Goal: Check status: Check status

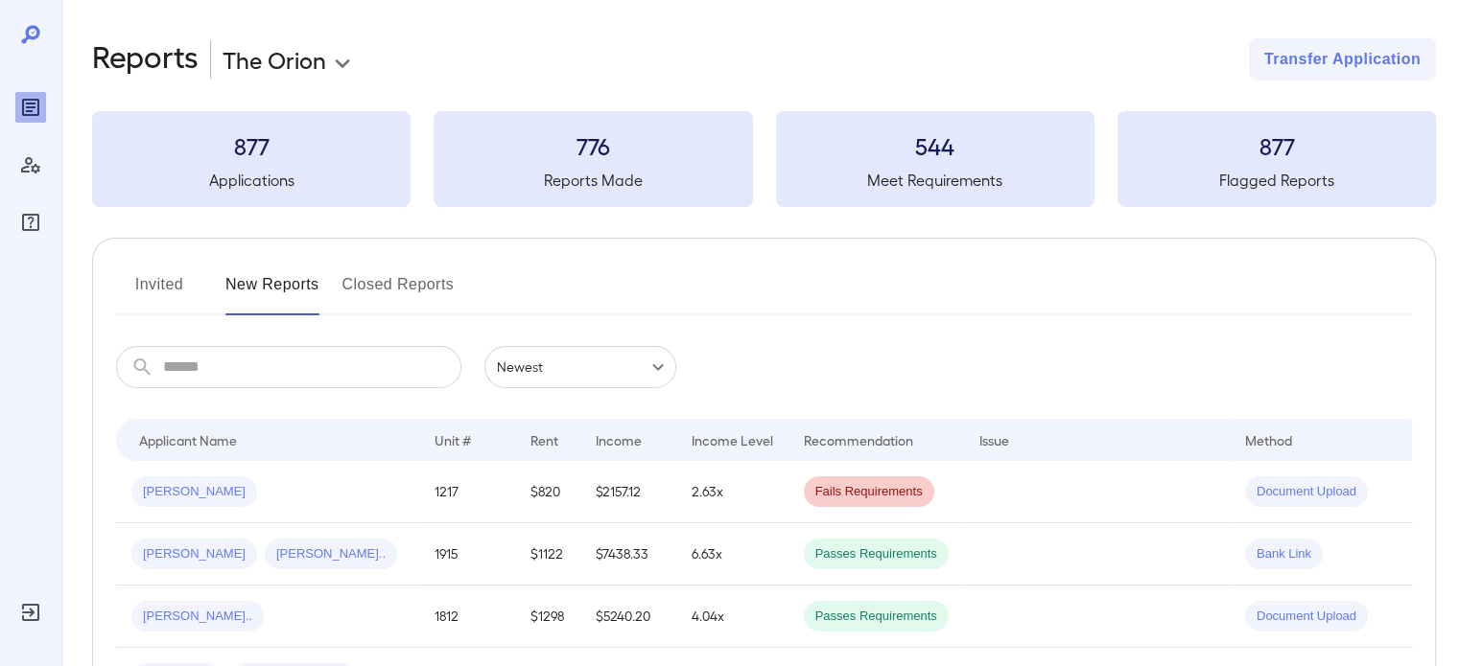
click at [515, 545] on td "$1122" at bounding box center [547, 555] width 65 height 62
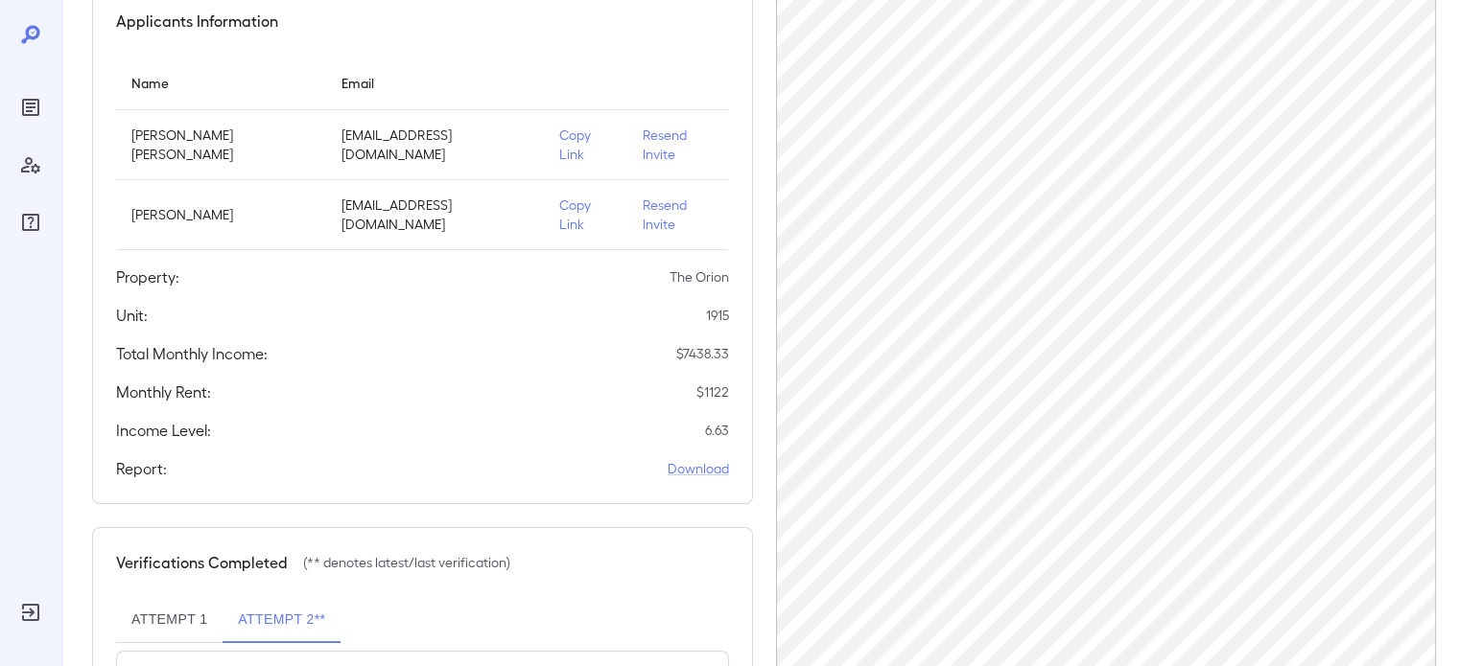
scroll to position [192, 0]
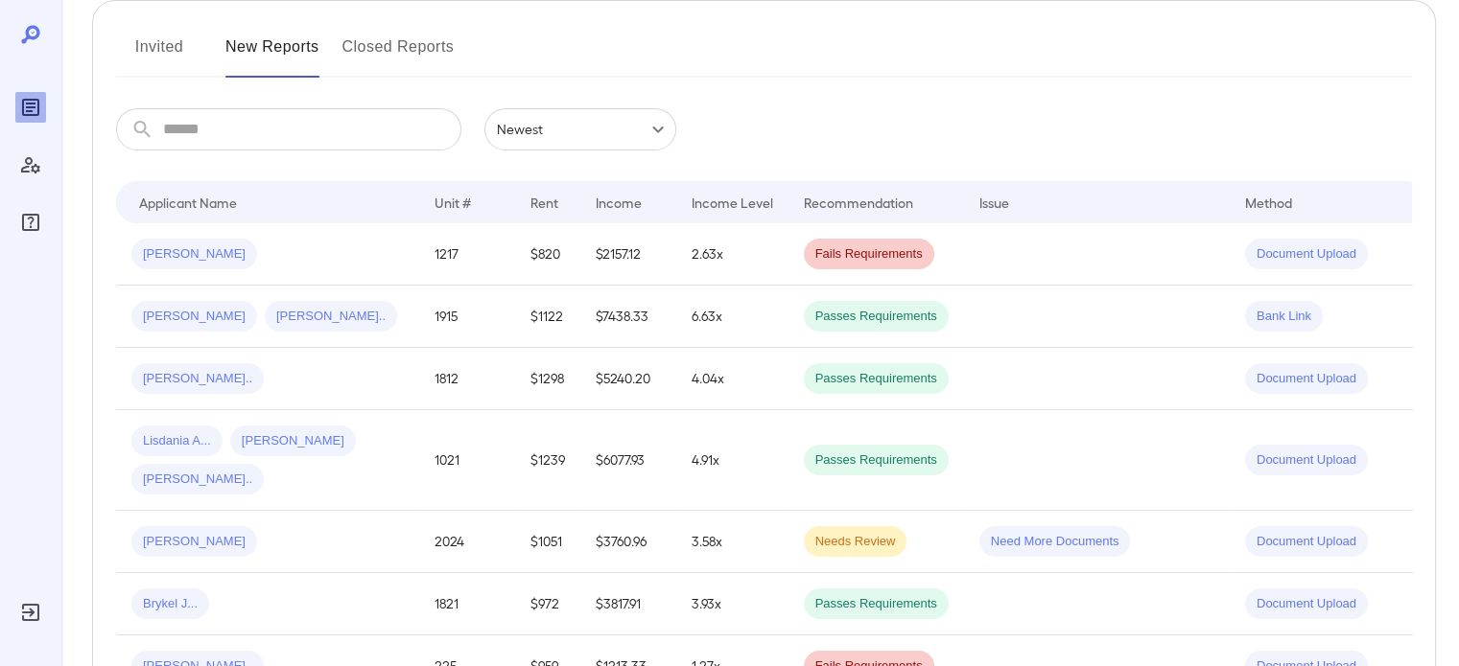
scroll to position [192, 0]
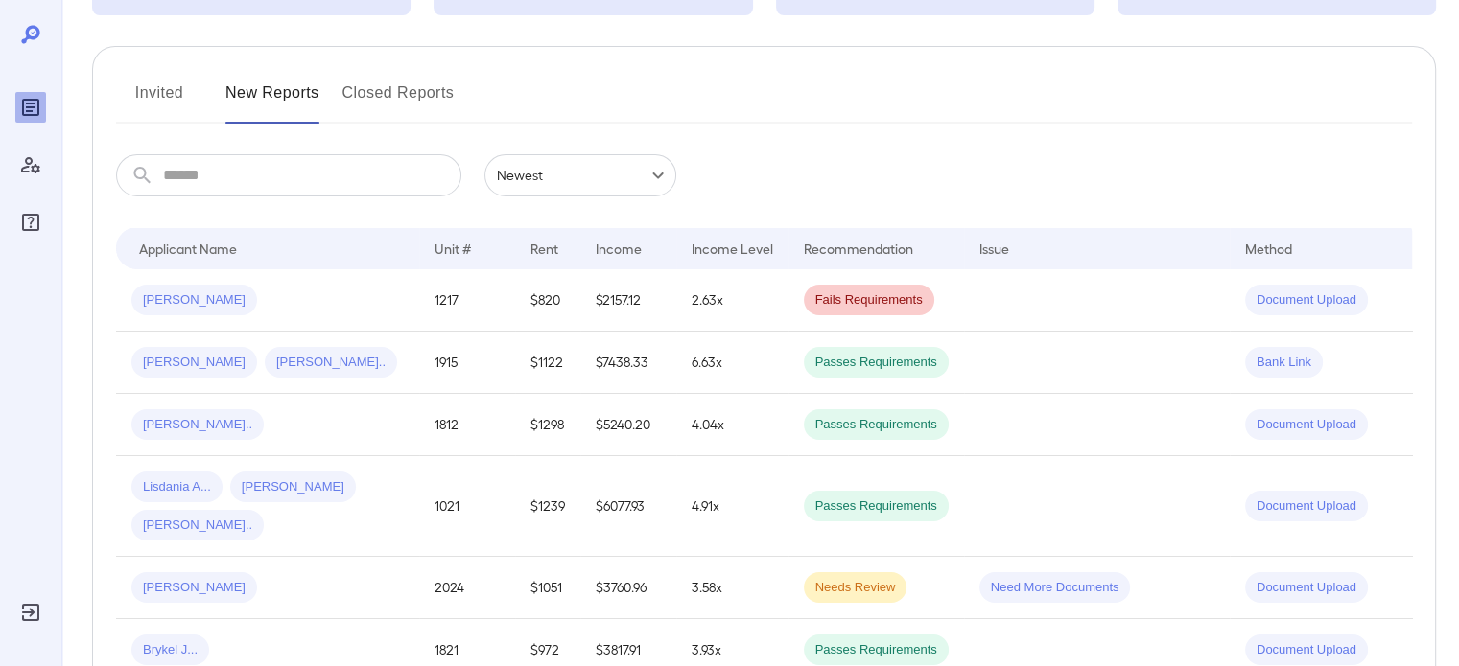
click at [271, 187] on input "text" at bounding box center [312, 175] width 298 height 42
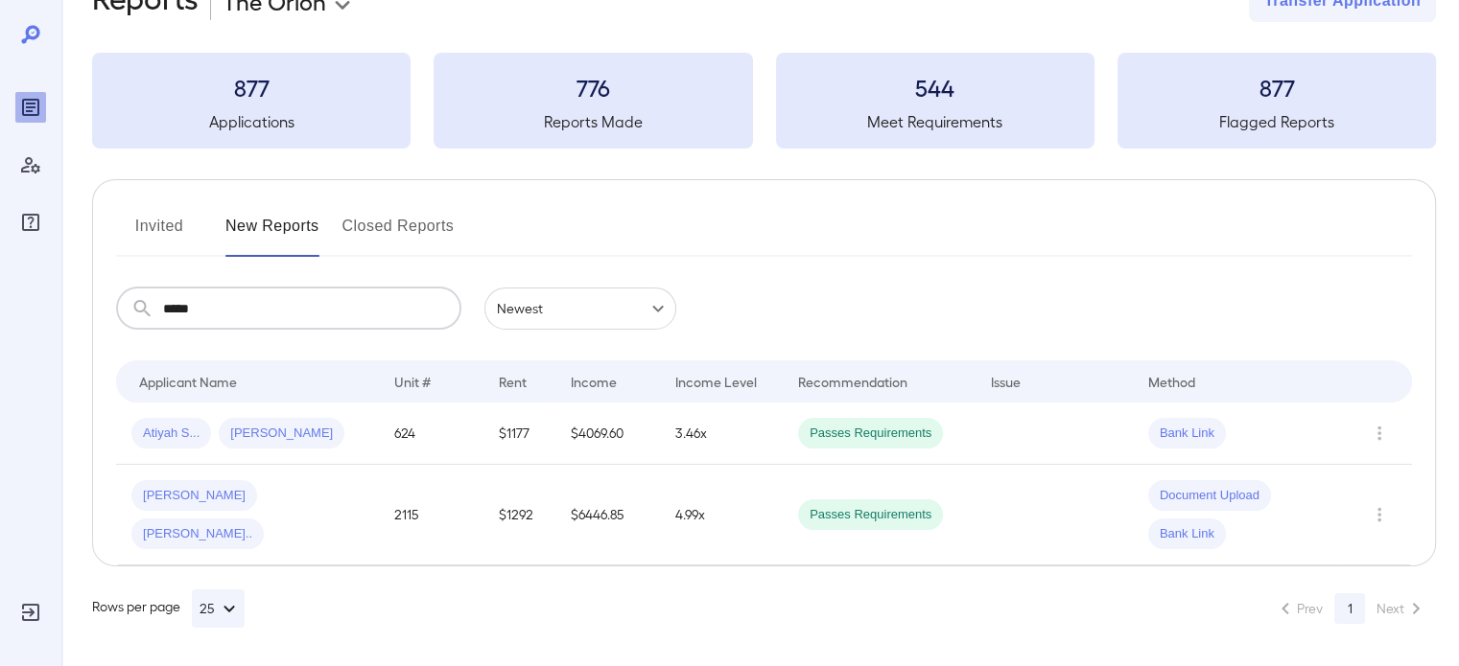
scroll to position [0, 0]
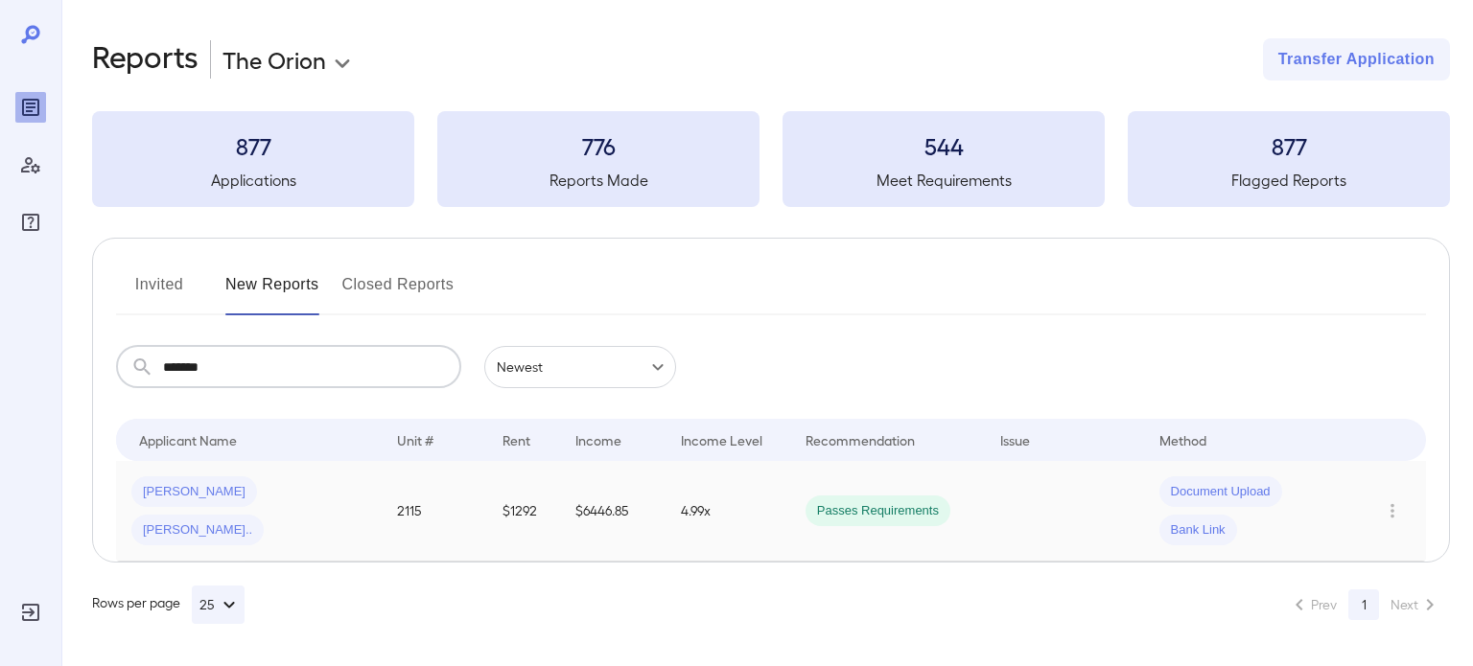
type input "*******"
click at [756, 501] on td "4.99x" at bounding box center [727, 511] width 124 height 101
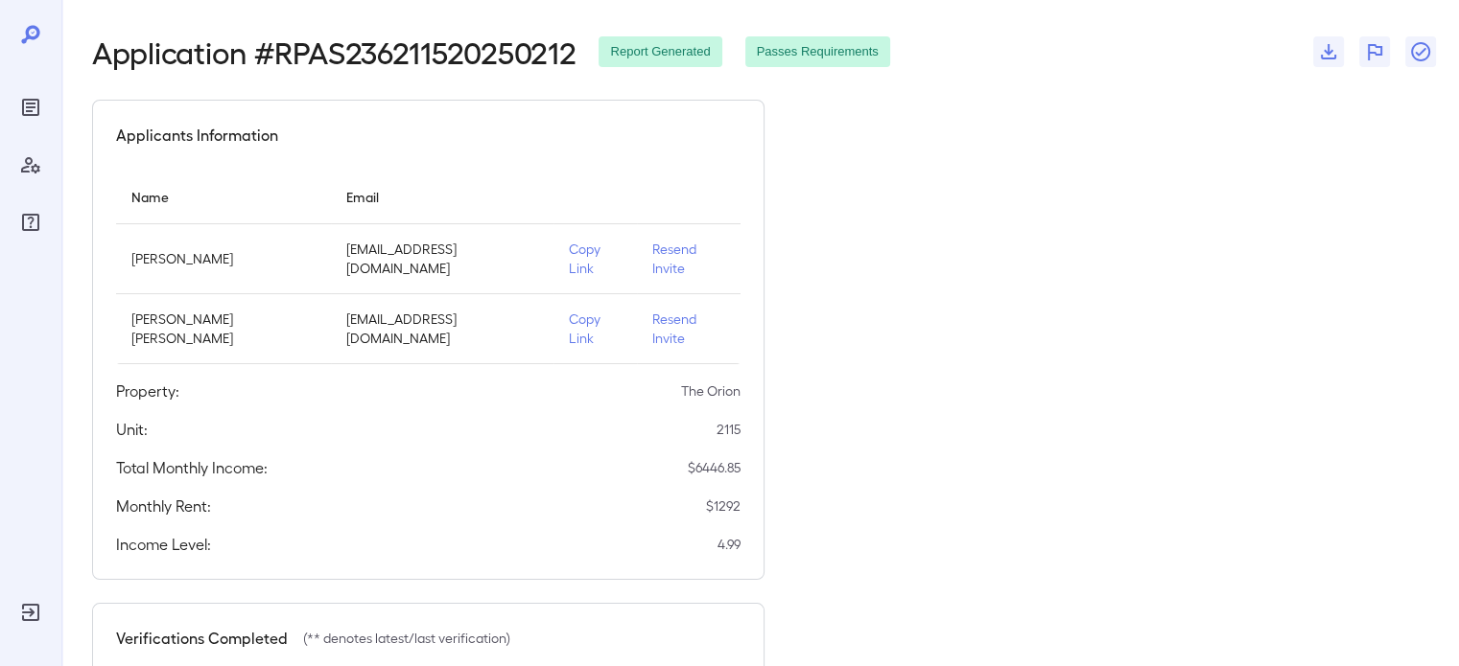
scroll to position [361, 0]
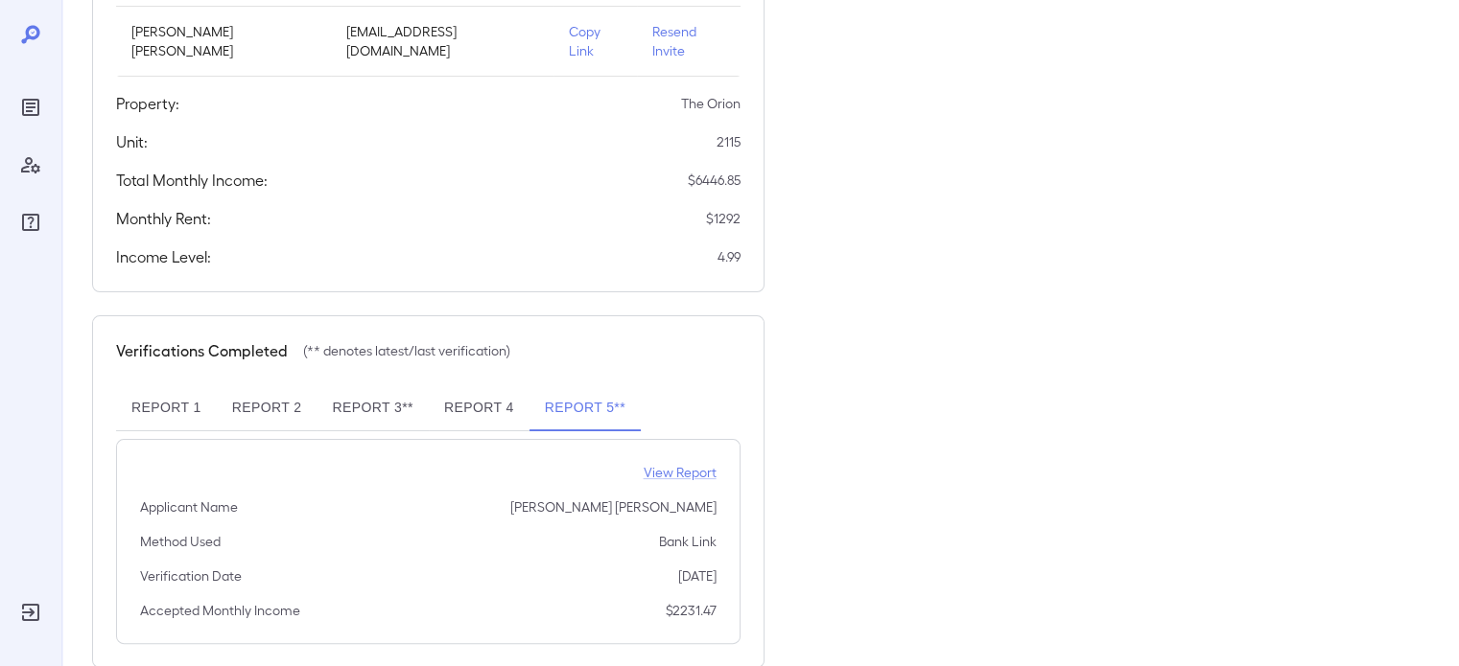
click at [491, 385] on button "Report 4" at bounding box center [479, 408] width 101 height 46
drag, startPoint x: 436, startPoint y: 363, endPoint x: 407, endPoint y: 368, distance: 30.1
click at [433, 385] on button "Report 4" at bounding box center [479, 408] width 101 height 46
click at [369, 385] on button "Report 3**" at bounding box center [371, 408] width 111 height 46
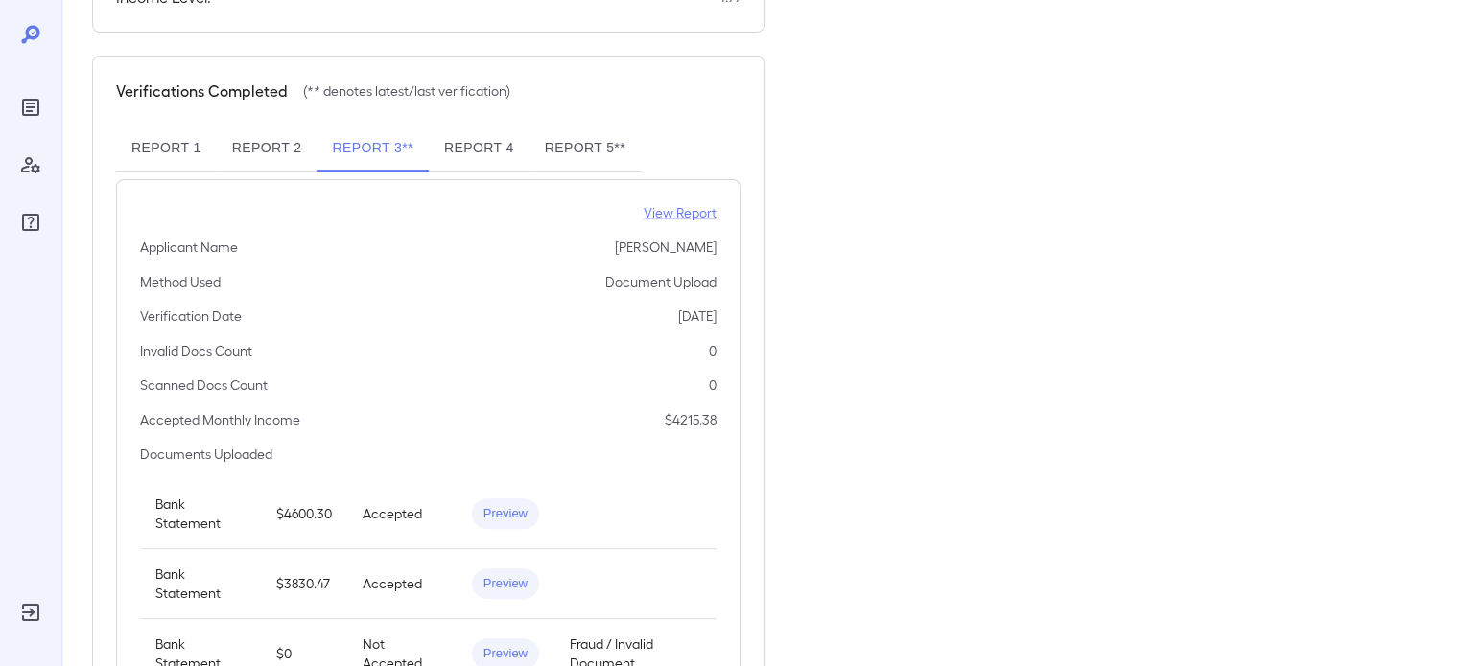
scroll to position [648, 0]
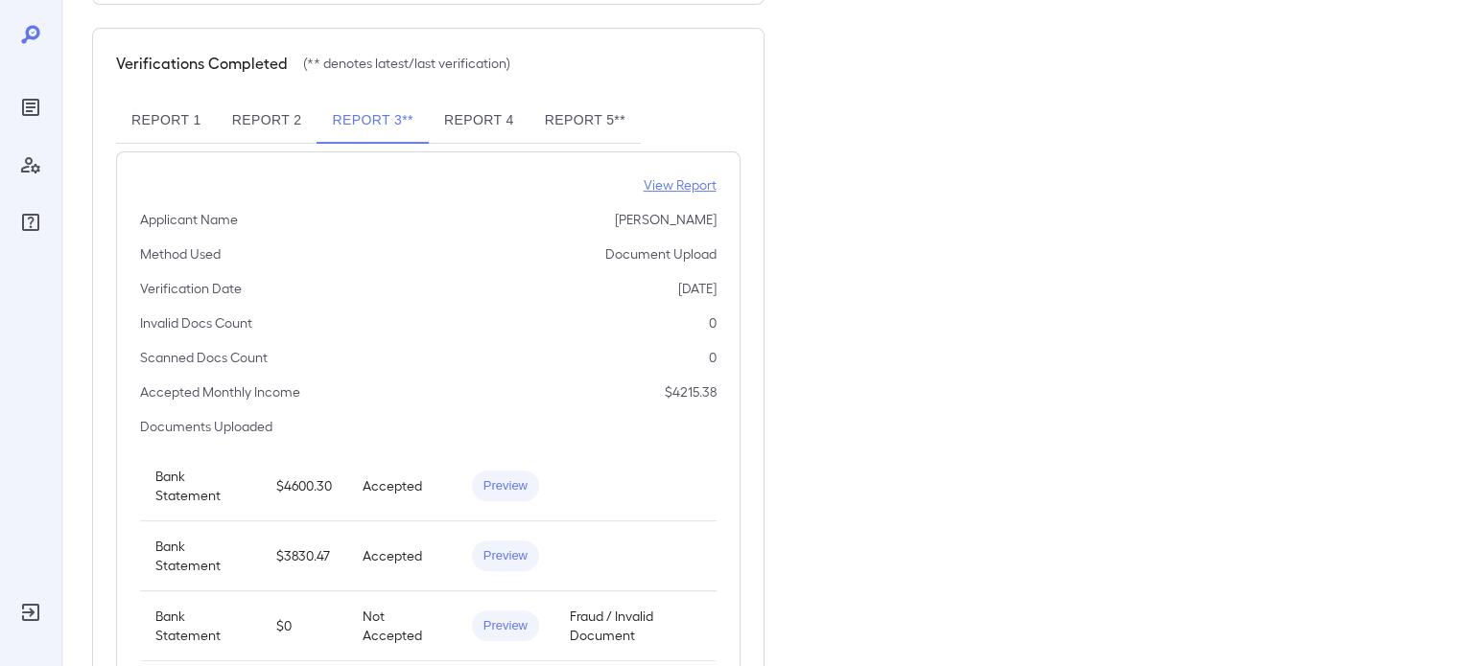
click at [660, 175] on p "View Report" at bounding box center [679, 184] width 73 height 19
click at [430, 607] on p "Not Accepted" at bounding box center [401, 626] width 79 height 38
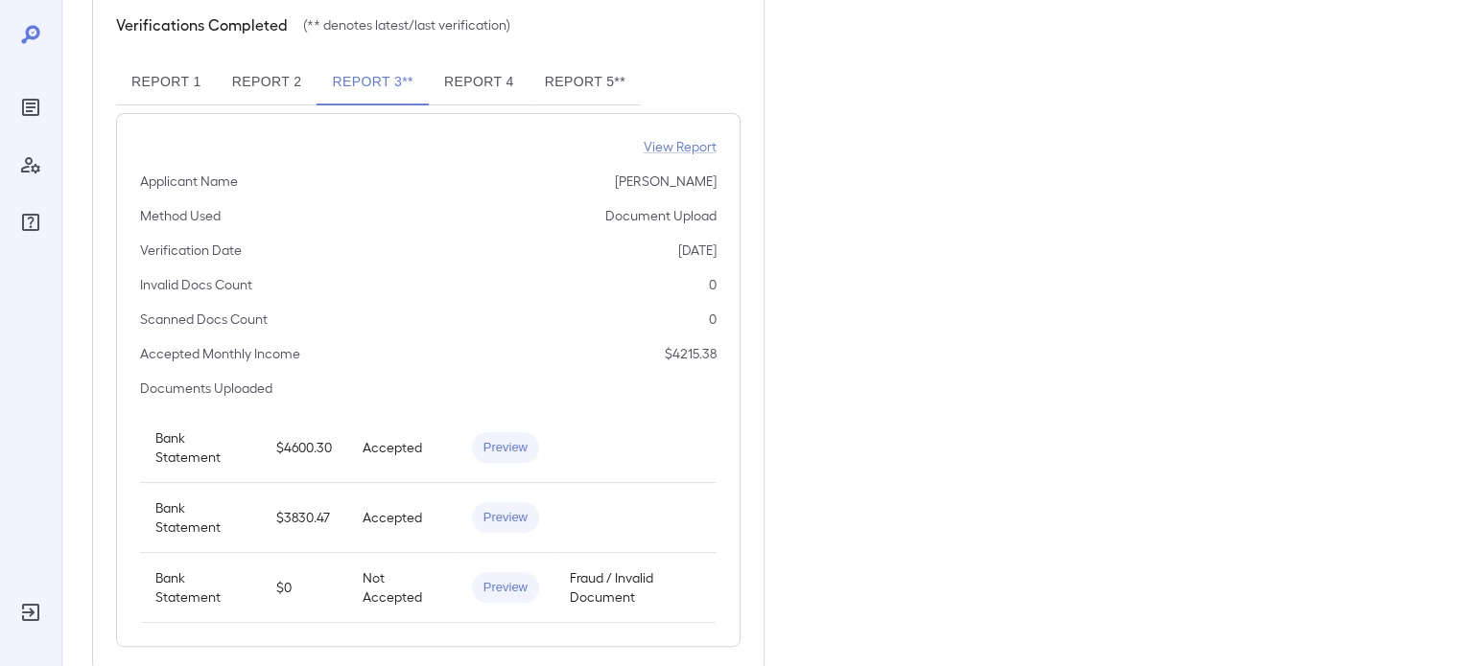
scroll to position [689, 0]
click at [309, 58] on button "Report 2" at bounding box center [267, 81] width 101 height 46
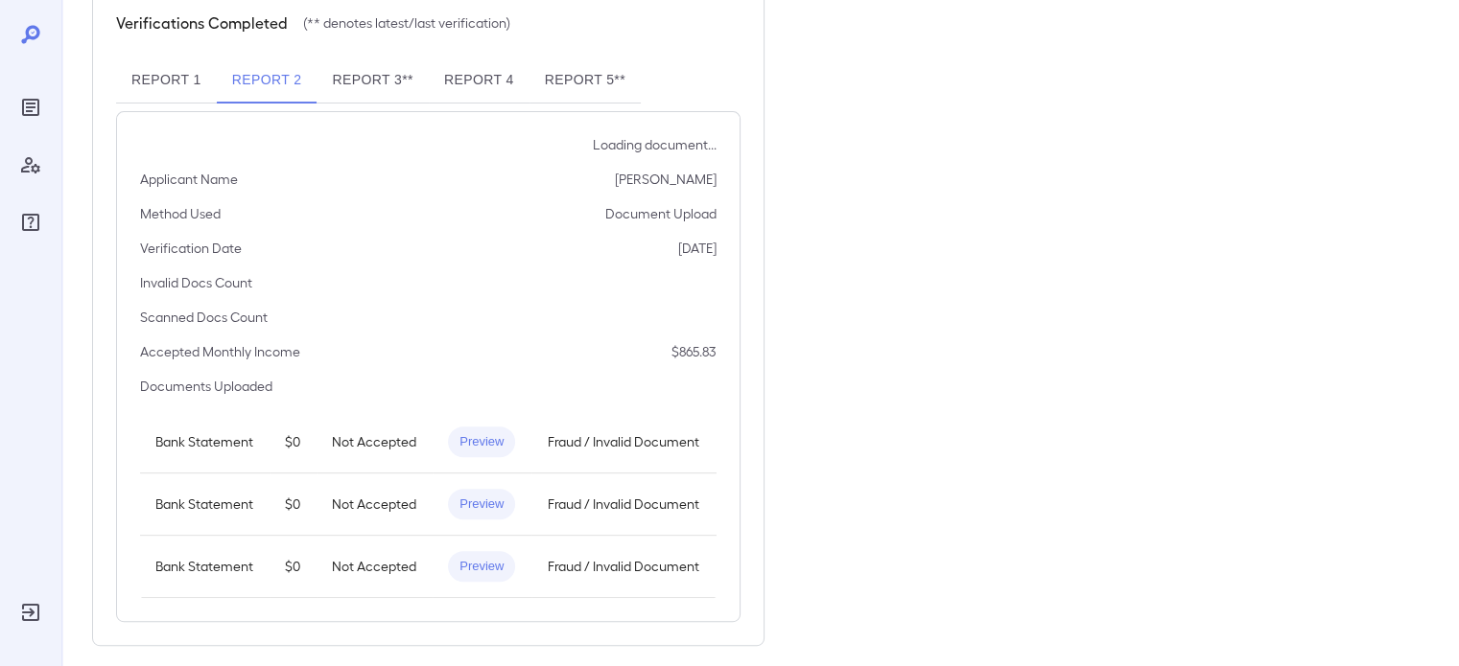
scroll to position [665, 0]
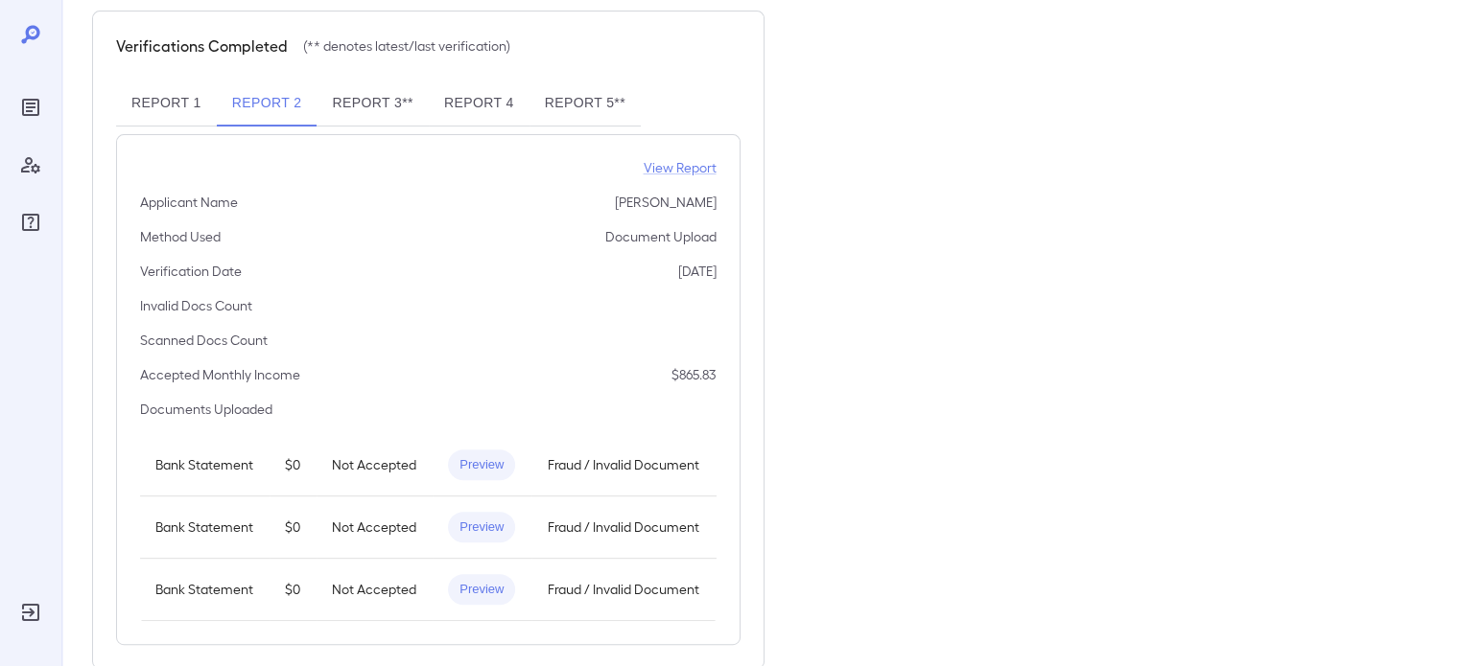
click at [381, 81] on button "Report 3**" at bounding box center [371, 104] width 111 height 46
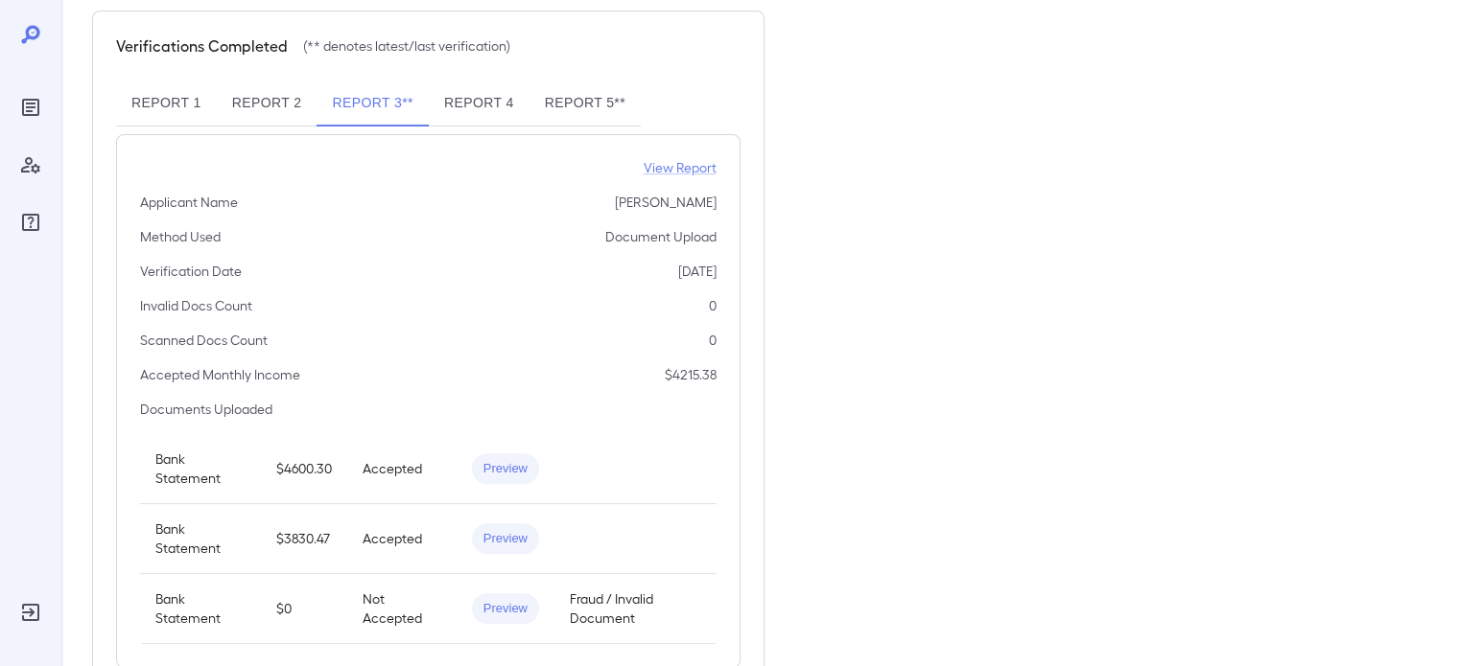
click at [261, 81] on button "Report 2" at bounding box center [267, 104] width 101 height 46
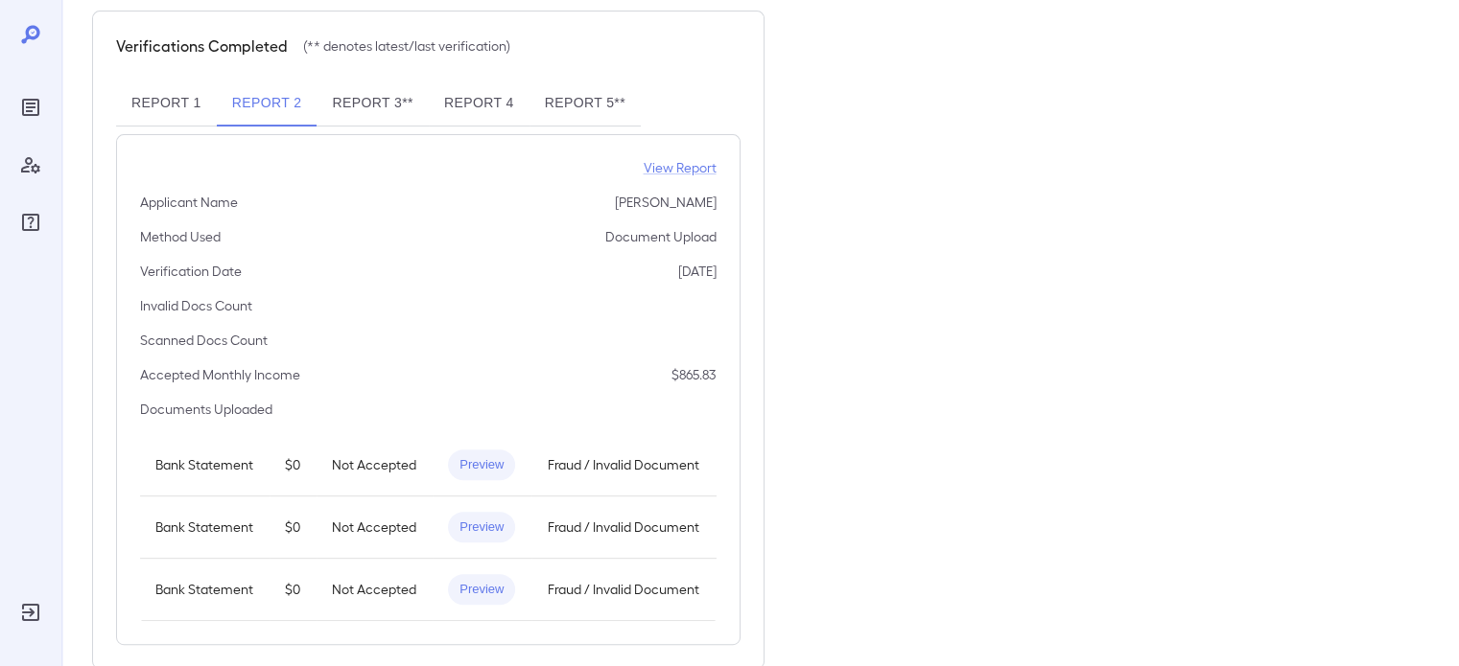
click at [383, 81] on button "Report 3**" at bounding box center [371, 104] width 111 height 46
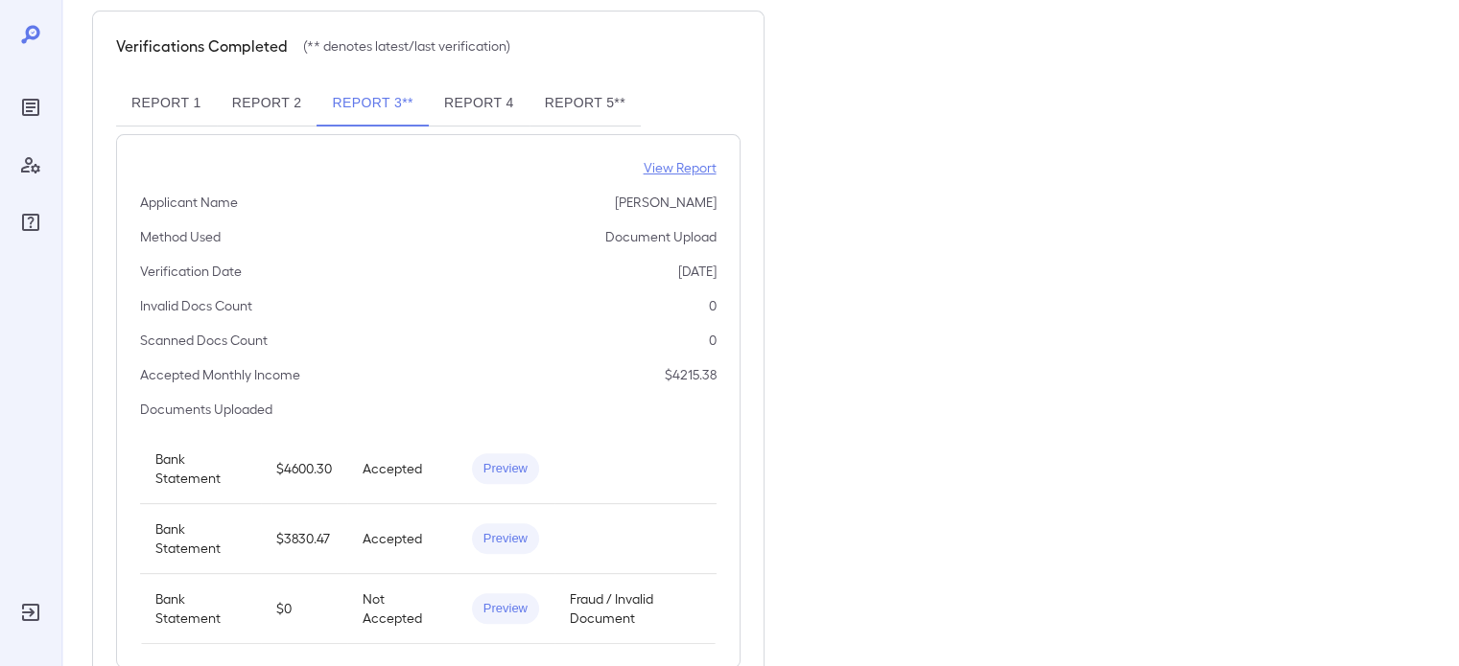
click at [693, 158] on p "View Report" at bounding box center [679, 167] width 73 height 19
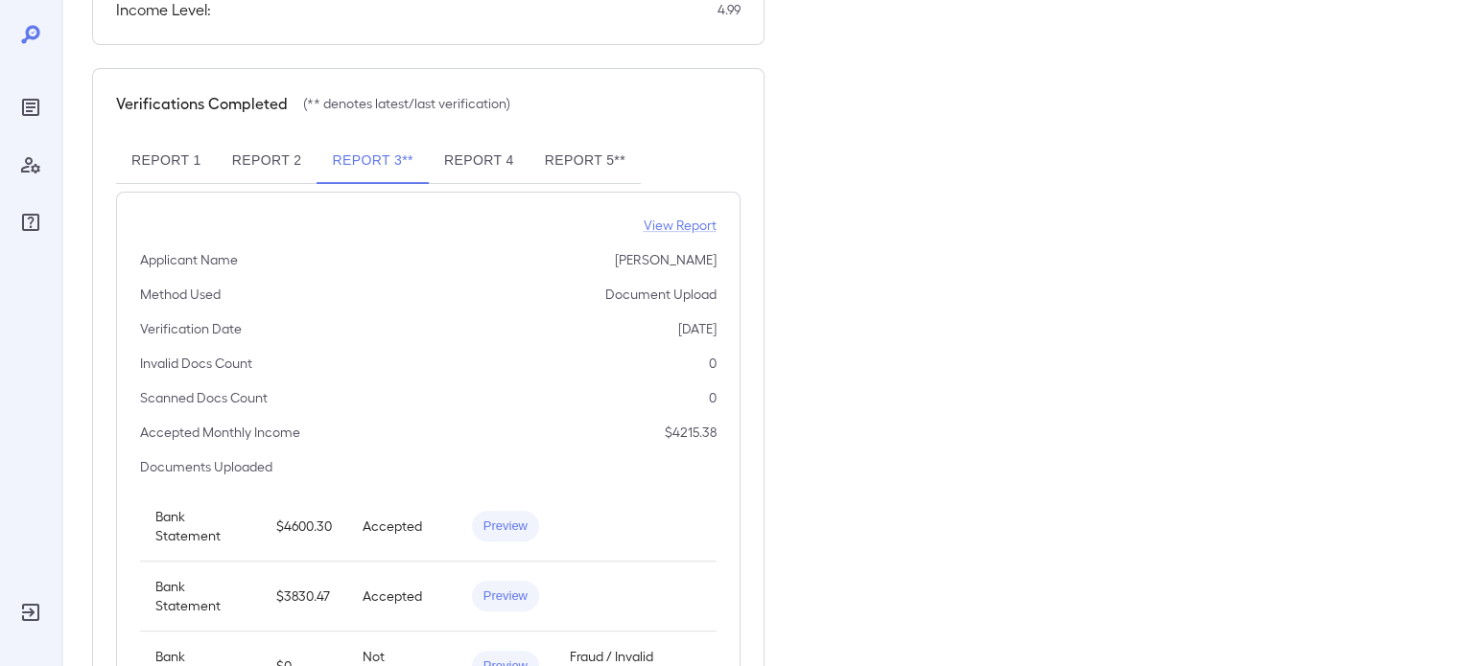
scroll to position [689, 0]
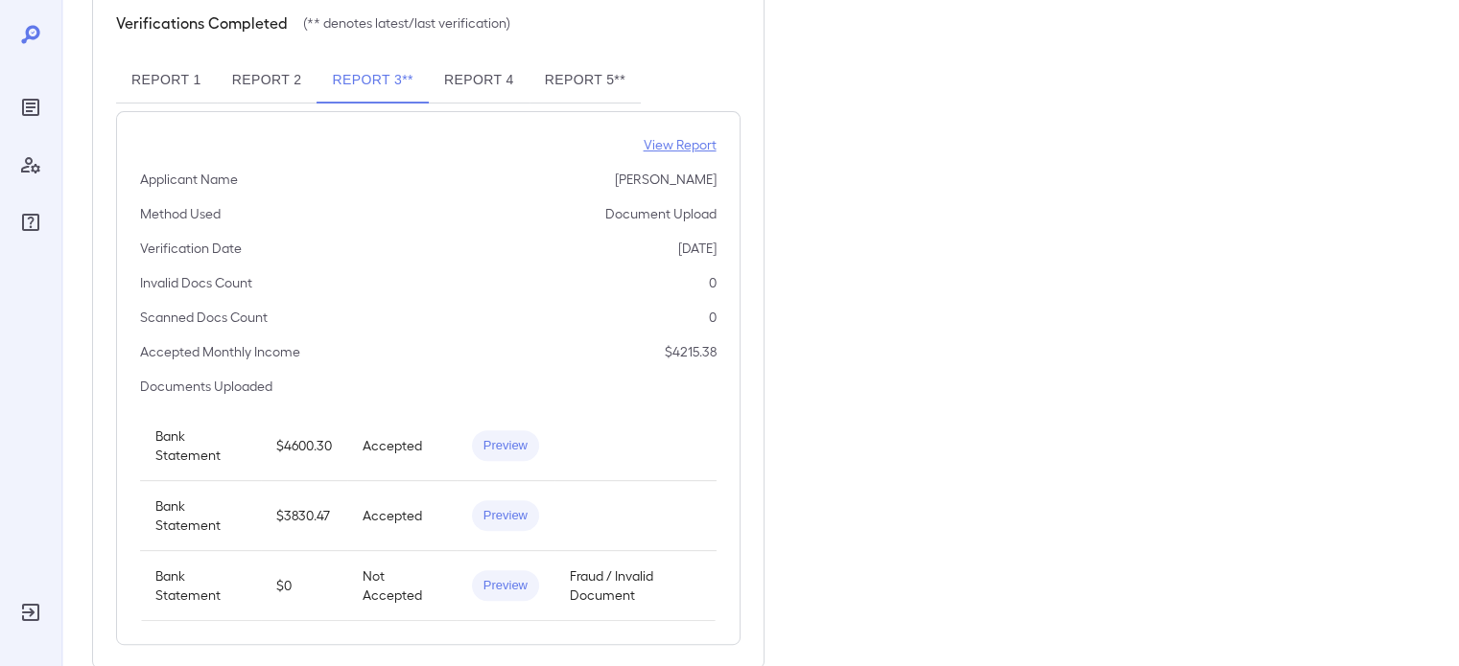
click at [690, 135] on p "View Report" at bounding box center [679, 144] width 73 height 19
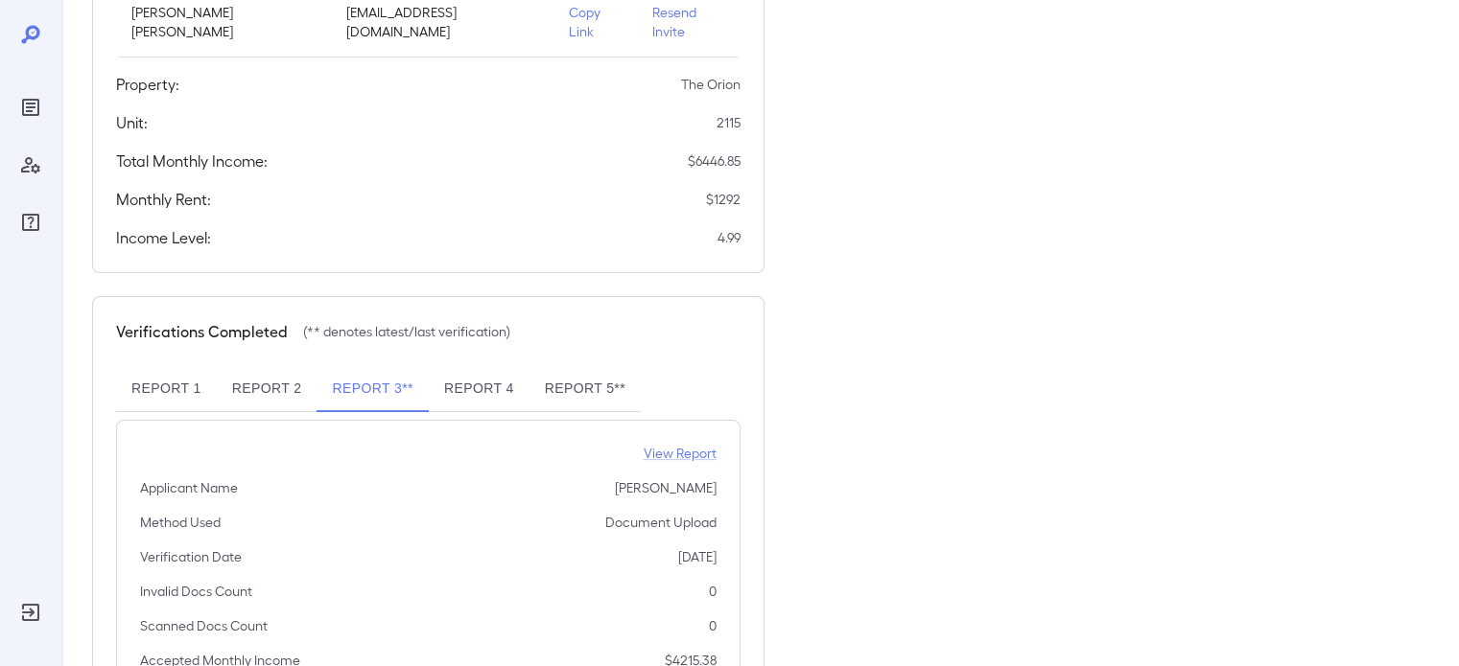
scroll to position [209, 0]
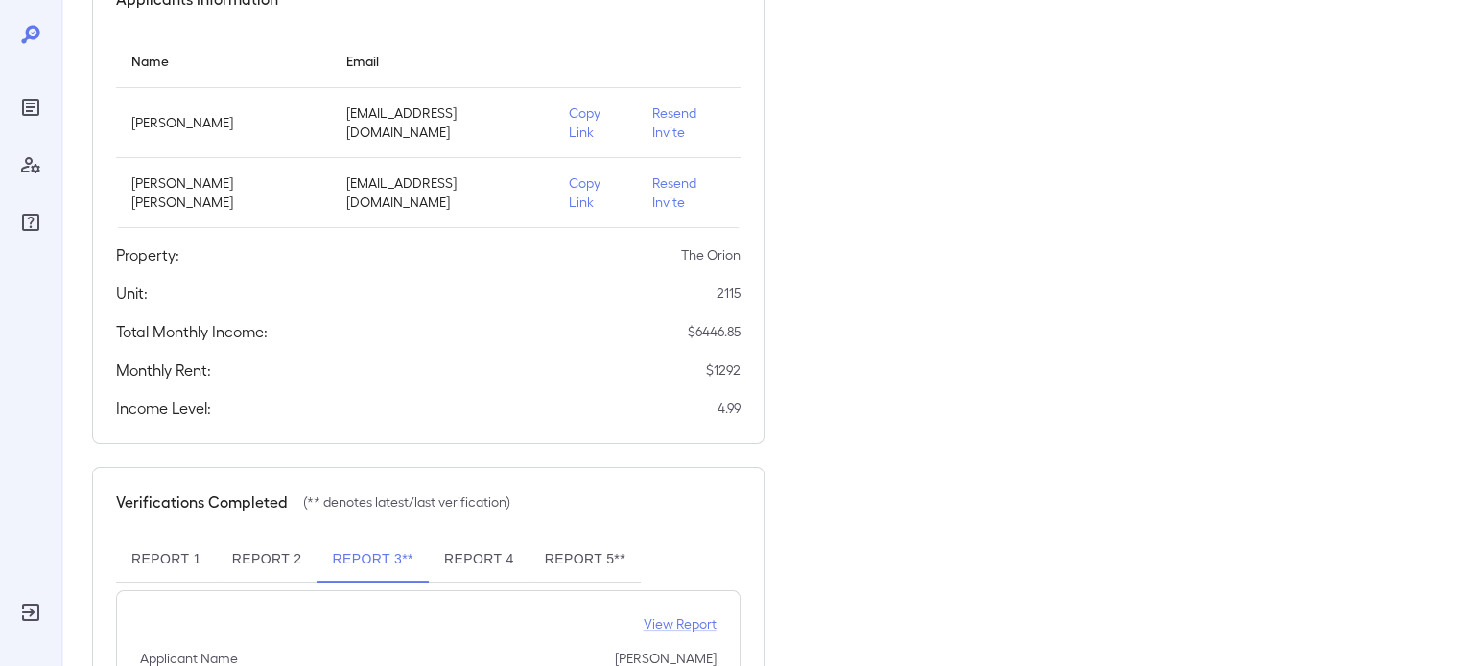
click at [603, 108] on p "Copy Link" at bounding box center [596, 123] width 54 height 38
